Goal: Task Accomplishment & Management: Manage account settings

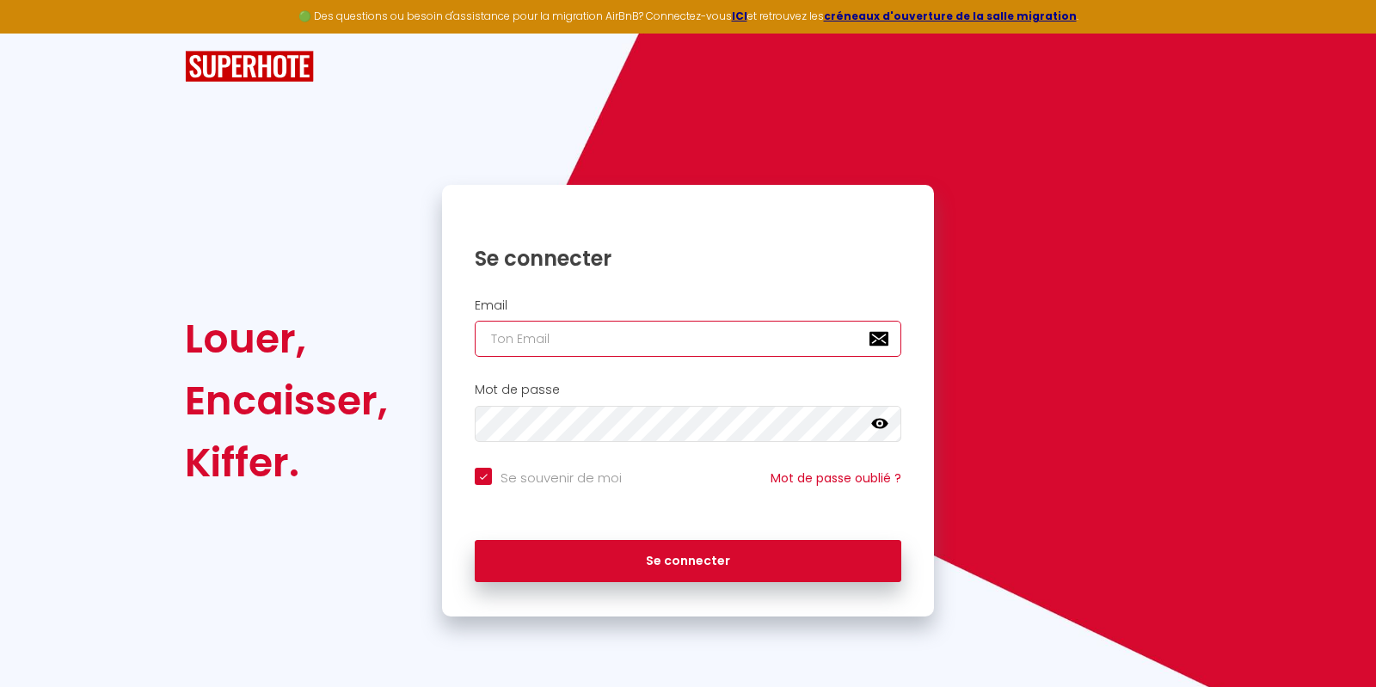
click at [689, 339] on input "email" at bounding box center [688, 339] width 427 height 36
type input "[EMAIL_ADDRESS][DOMAIN_NAME]"
checkbox input "true"
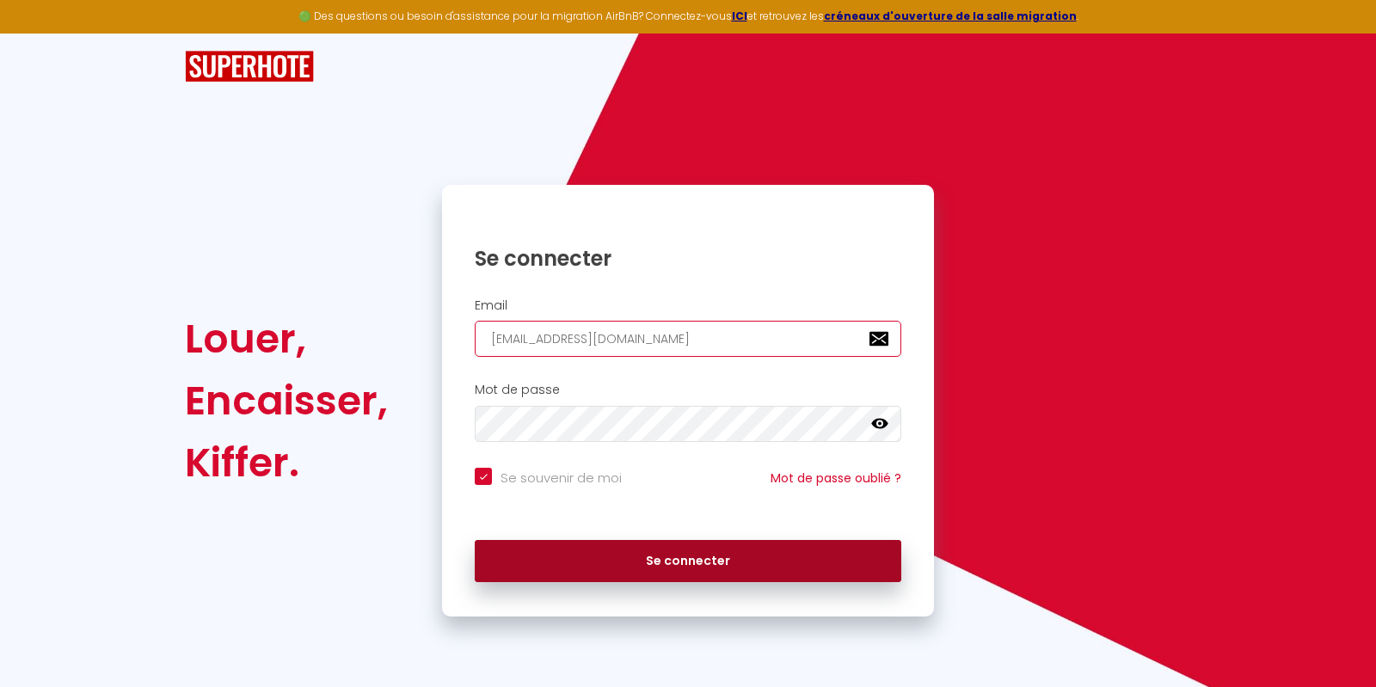
type input "[EMAIL_ADDRESS][DOMAIN_NAME]"
click at [654, 559] on button "Se connecter" at bounding box center [688, 561] width 427 height 43
checkbox input "true"
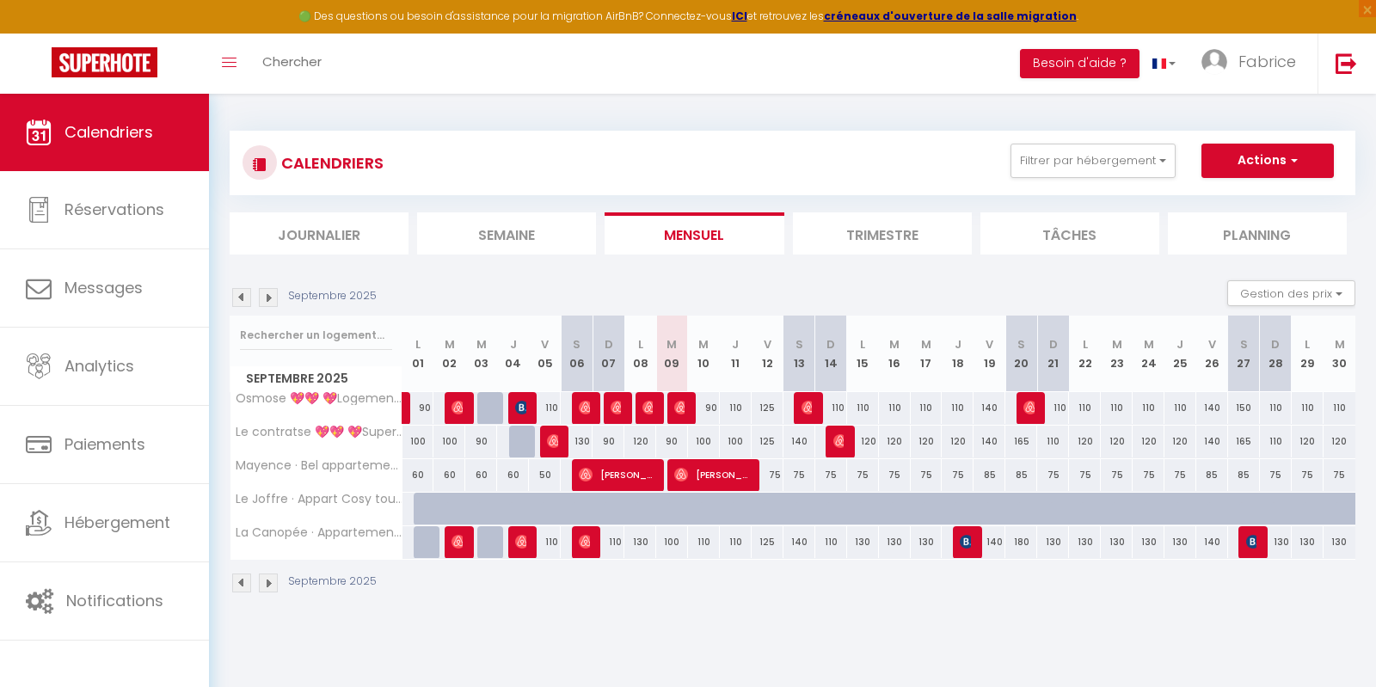
click at [593, 476] on span "[PERSON_NAME]" at bounding box center [616, 474] width 74 height 33
select select "OK"
select select "0"
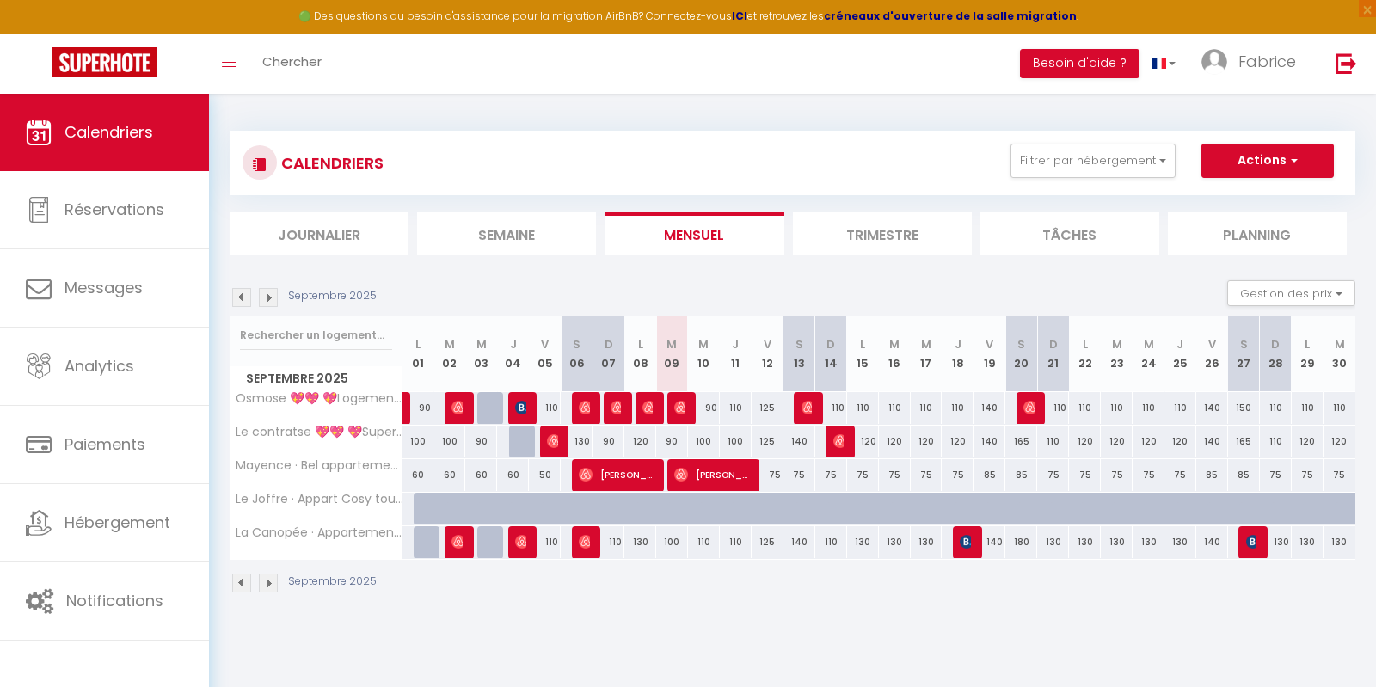
select select "1"
select select
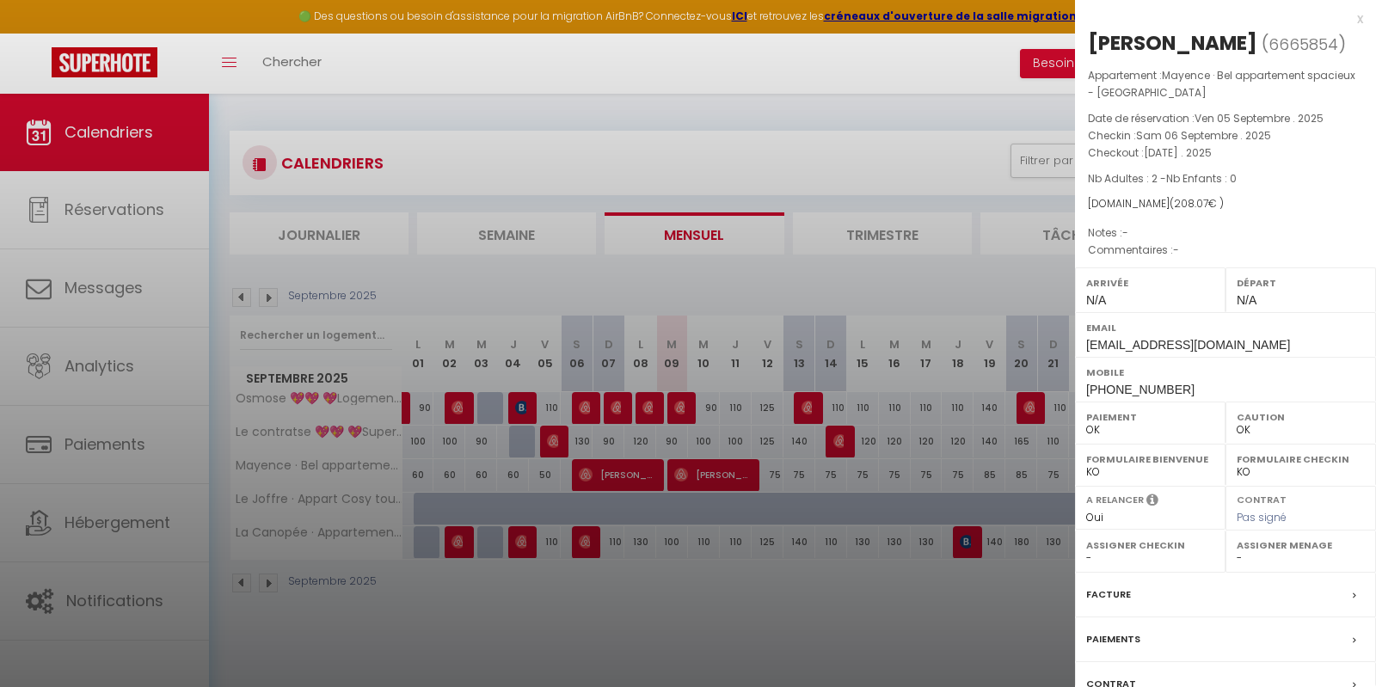
drag, startPoint x: 673, startPoint y: 621, endPoint x: 654, endPoint y: 609, distance: 22.4
click at [673, 618] on div at bounding box center [688, 343] width 1376 height 687
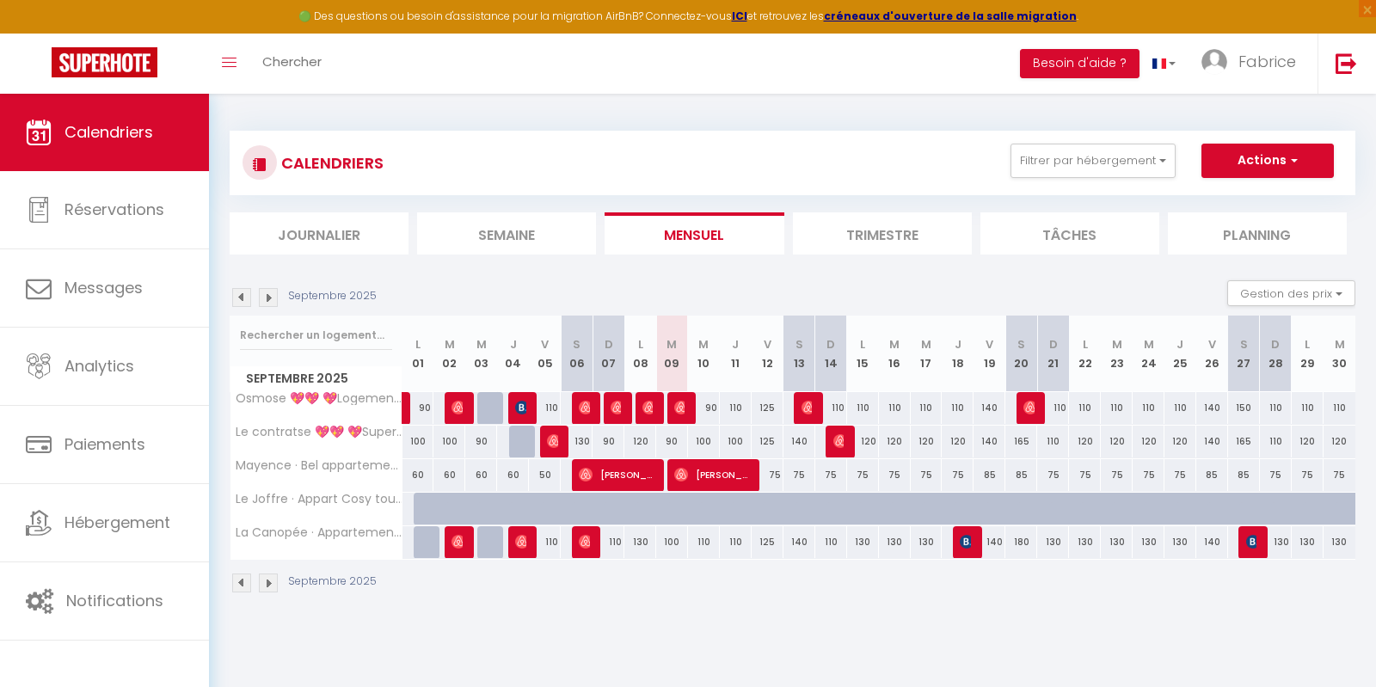
click at [574, 533] on div at bounding box center [588, 542] width 32 height 33
click at [592, 544] on div "110" at bounding box center [608, 542] width 33 height 32
type input "110"
type input "Dim 07 Septembre 2025"
type input "Lun 08 Septembre 2025"
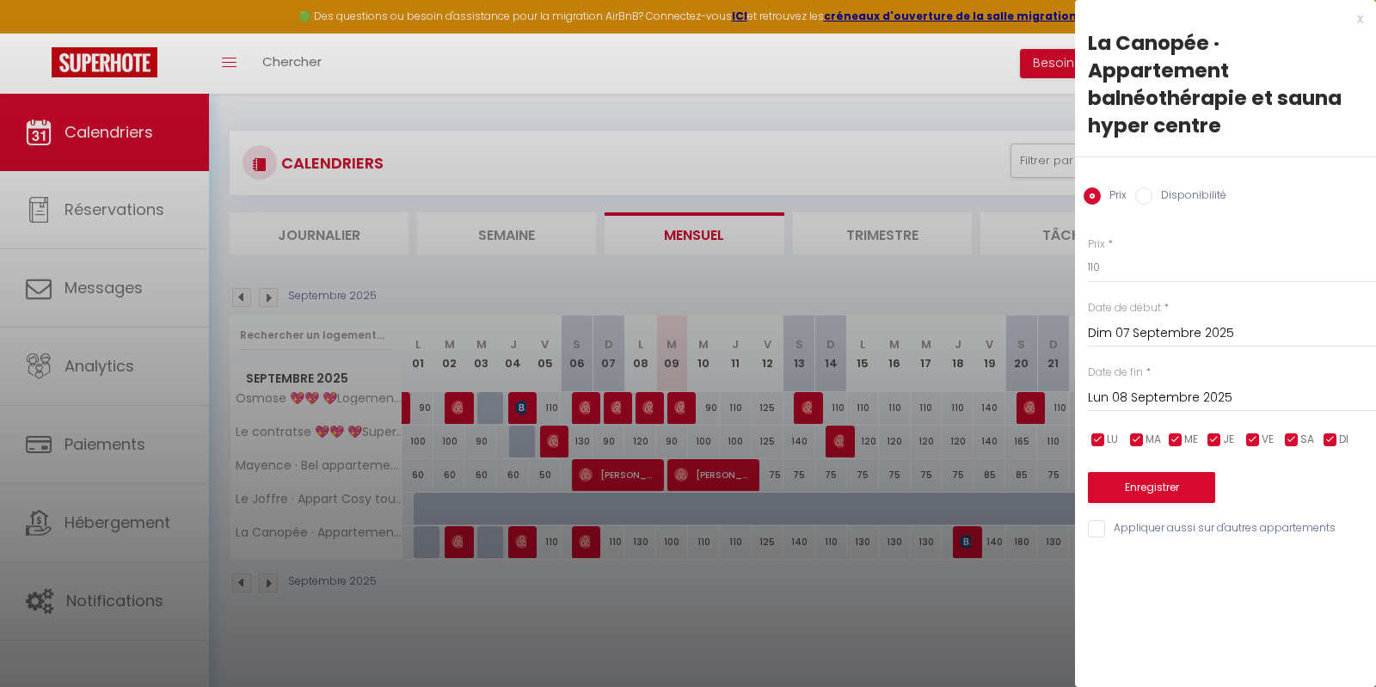
click at [600, 556] on div at bounding box center [688, 343] width 1376 height 687
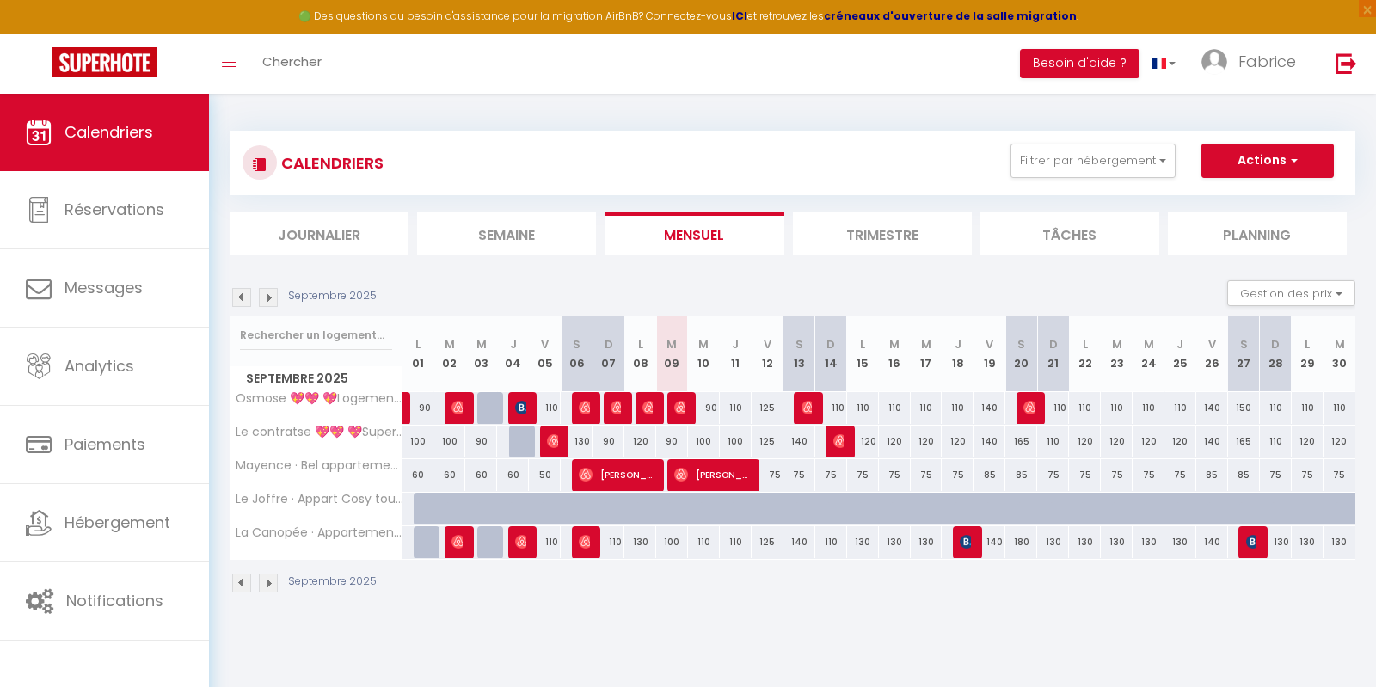
click at [579, 537] on img at bounding box center [586, 542] width 14 height 14
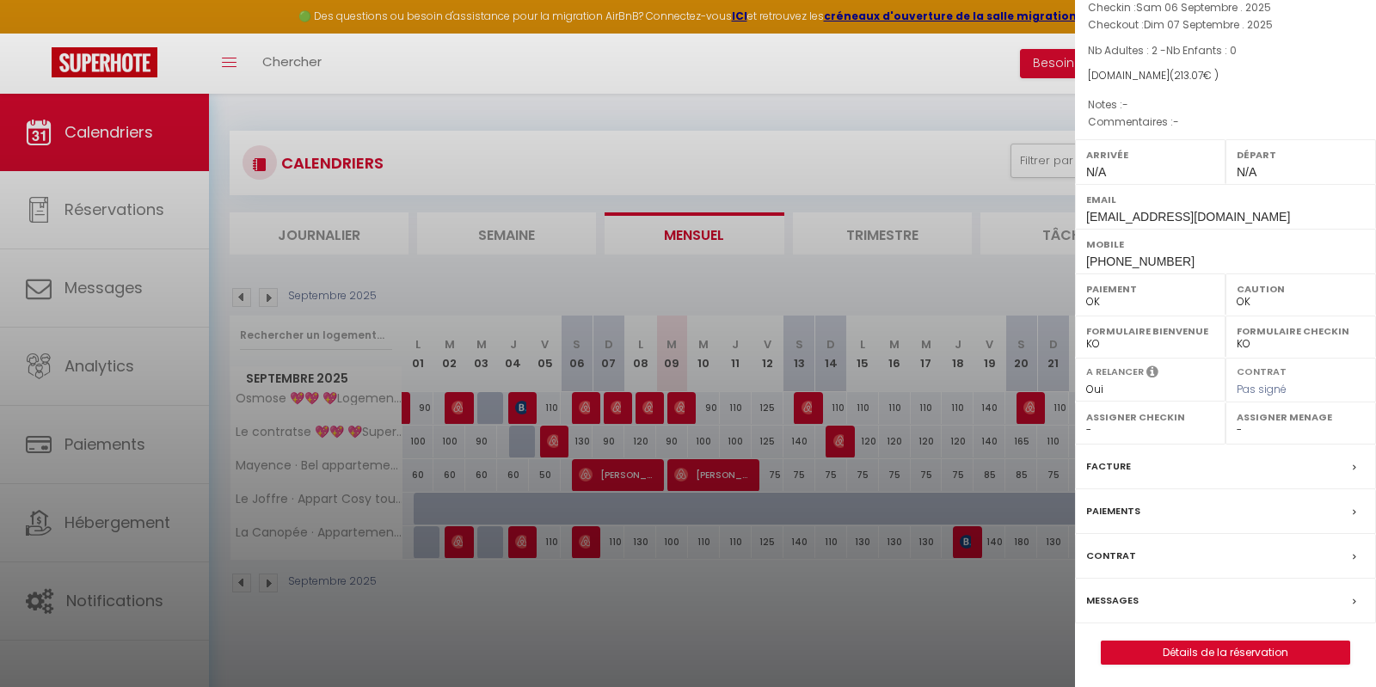
scroll to position [129, 0]
click at [1207, 510] on div "Paiements" at bounding box center [1225, 510] width 301 height 45
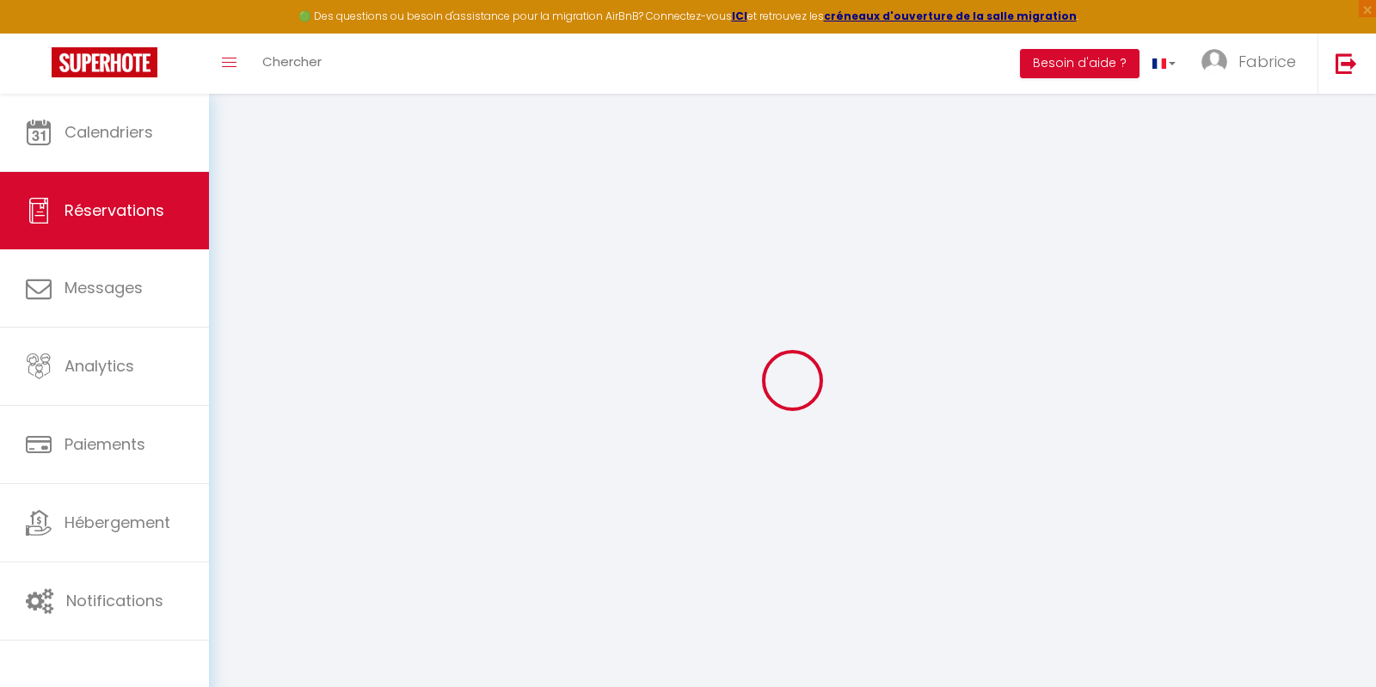
select select
checkbox input "false"
select select
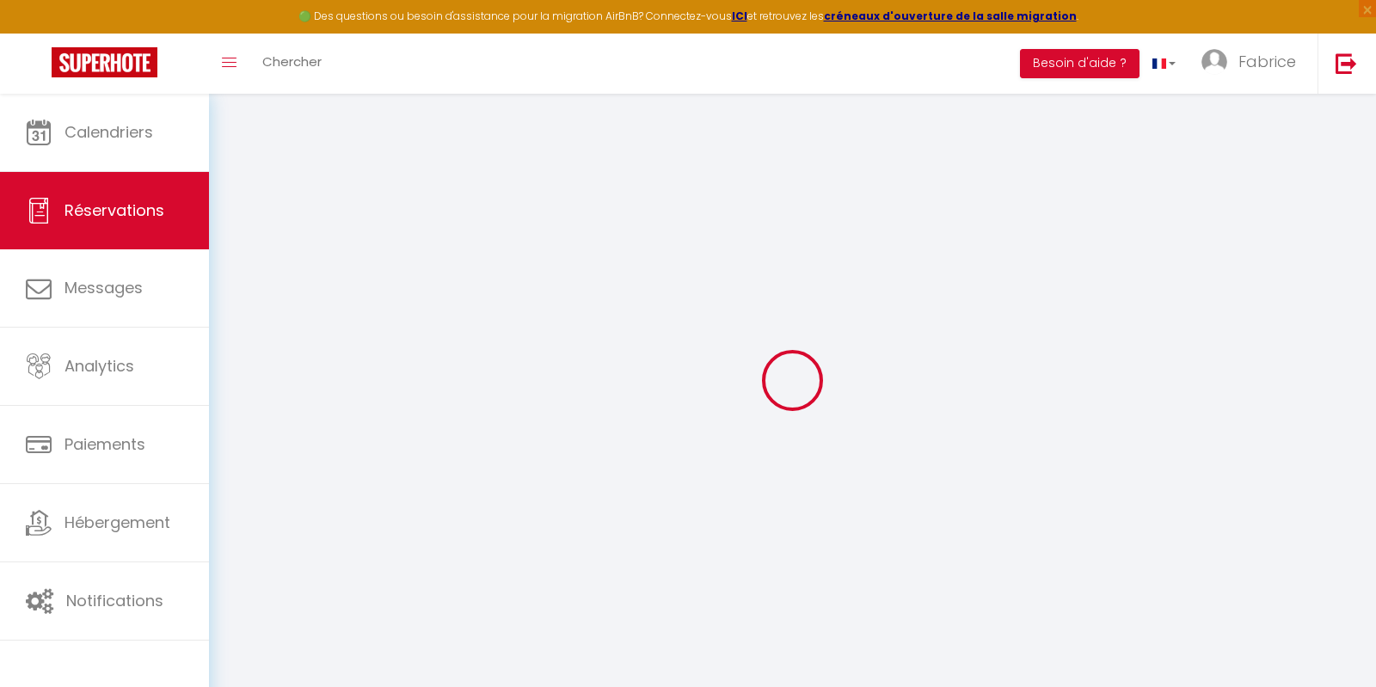
select select
checkbox input "false"
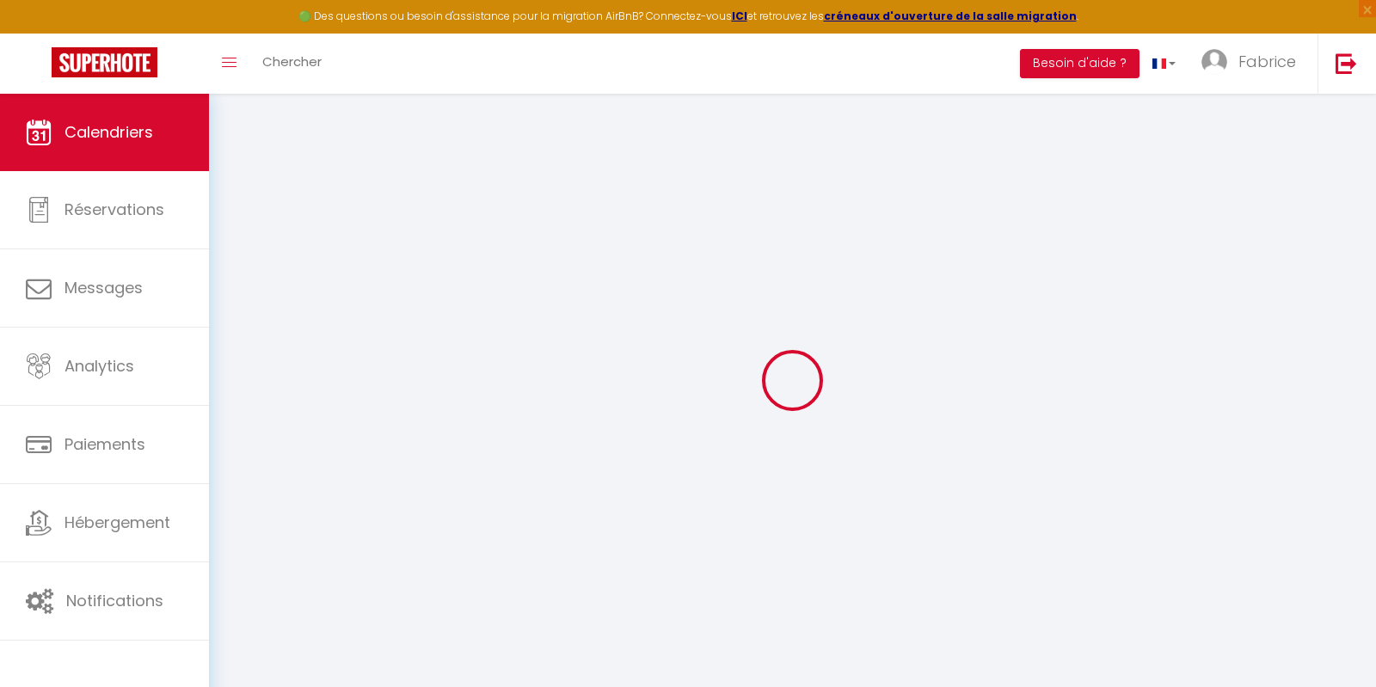
select select
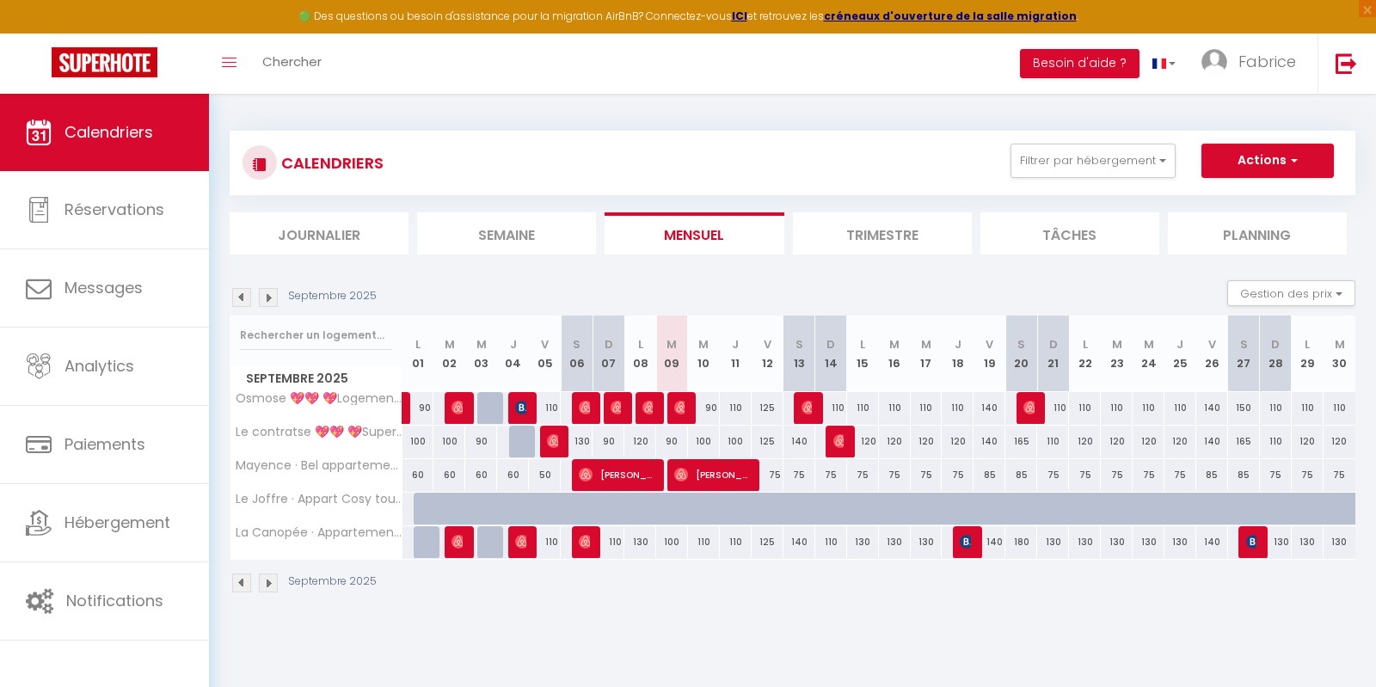
click at [681, 405] on img at bounding box center [681, 408] width 14 height 14
select select "OK"
select select "0"
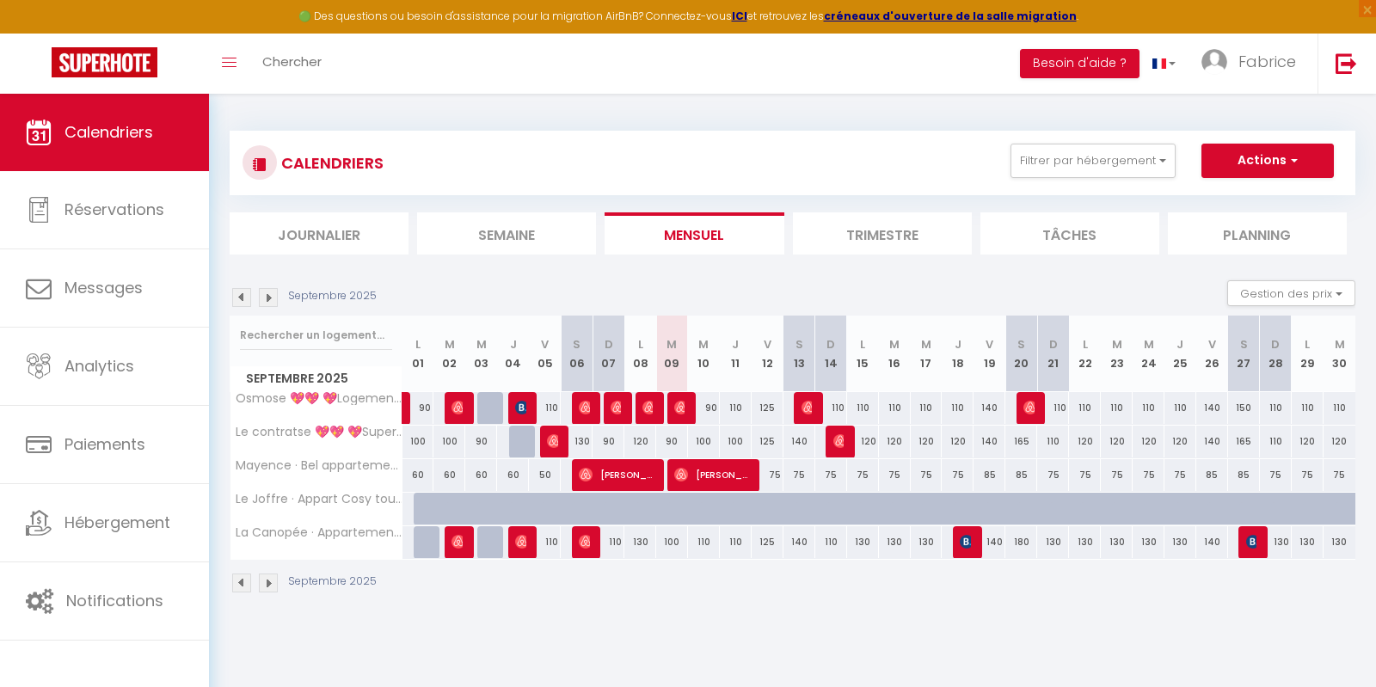
select select "1"
select select
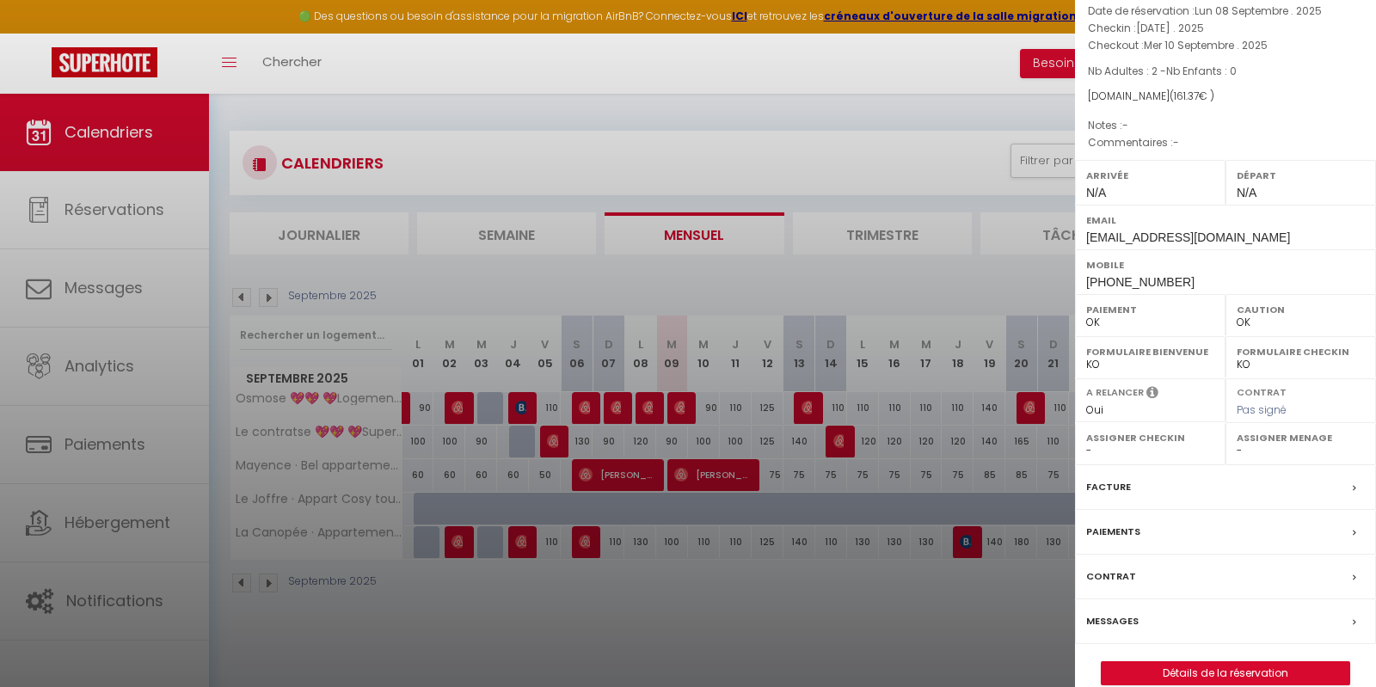
scroll to position [100, 0]
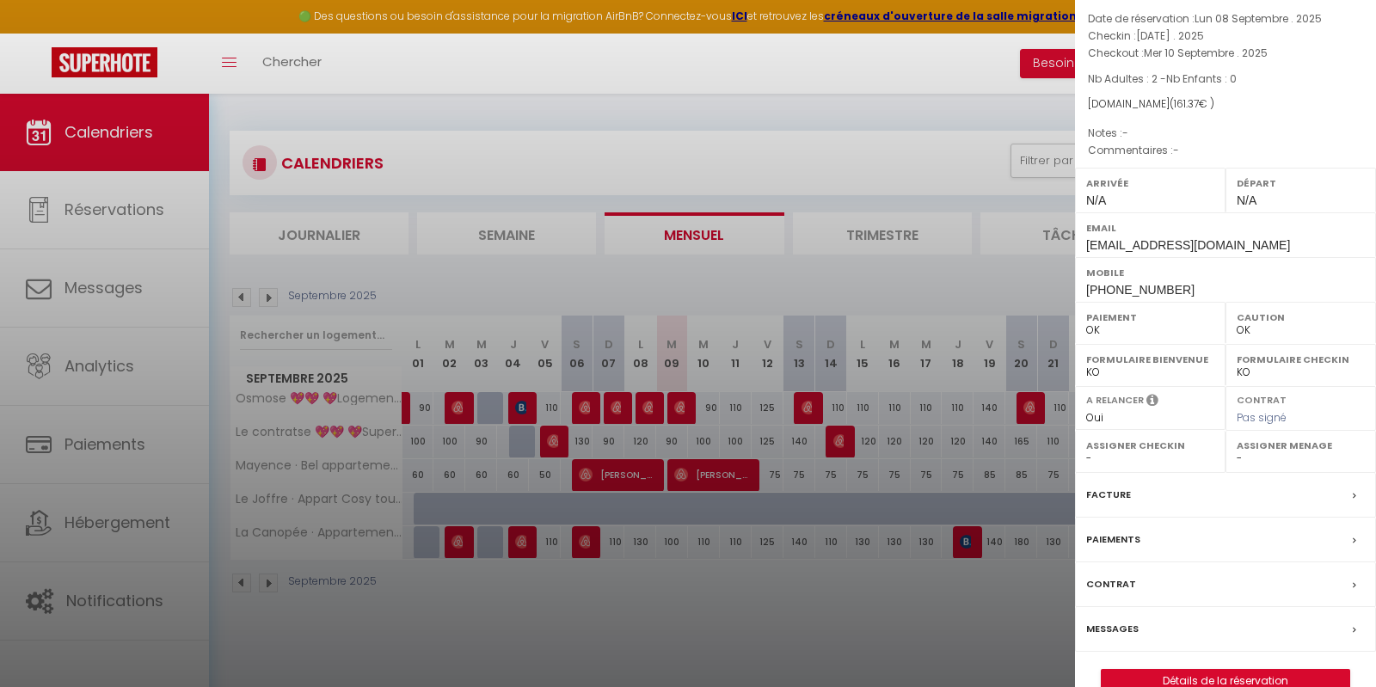
click at [854, 573] on div at bounding box center [688, 343] width 1376 height 687
